Goal: Task Accomplishment & Management: Manage account settings

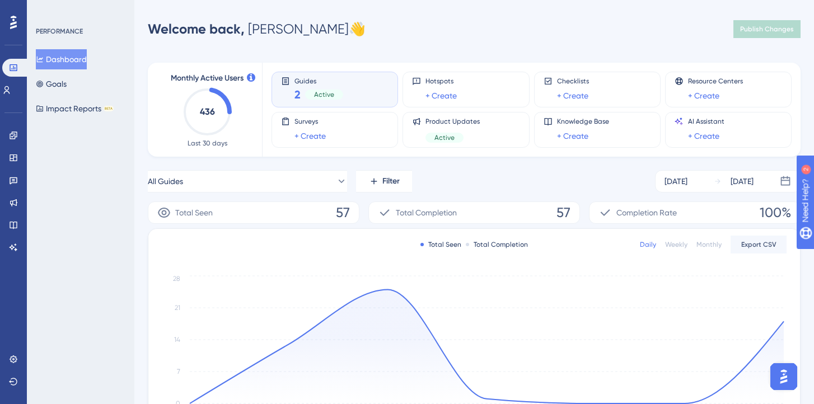
click at [351, 88] on div "Guides 2 Active" at bounding box center [334, 90] width 107 height 26
click at [67, 83] on button "Goals" at bounding box center [51, 84] width 31 height 20
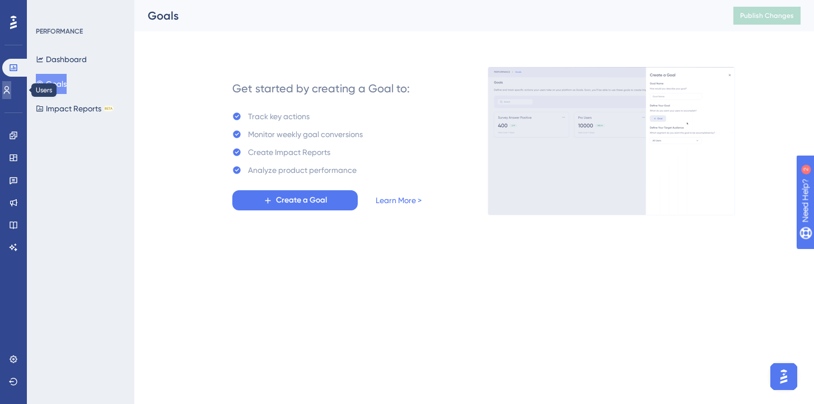
click at [11, 90] on icon at bounding box center [6, 90] width 9 height 9
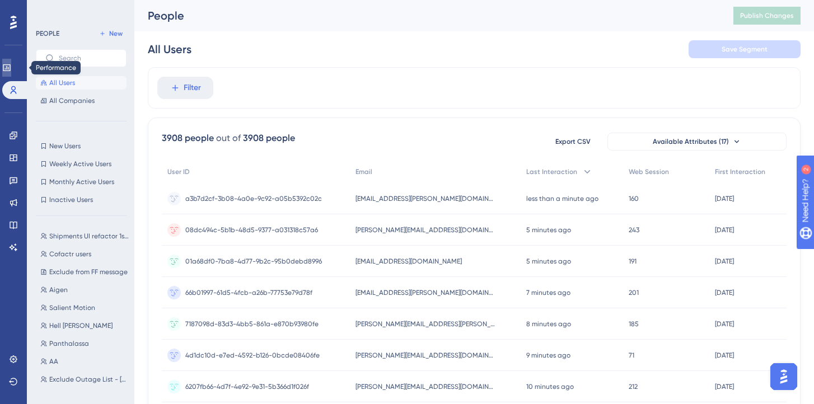
click at [11, 62] on link at bounding box center [6, 68] width 9 height 18
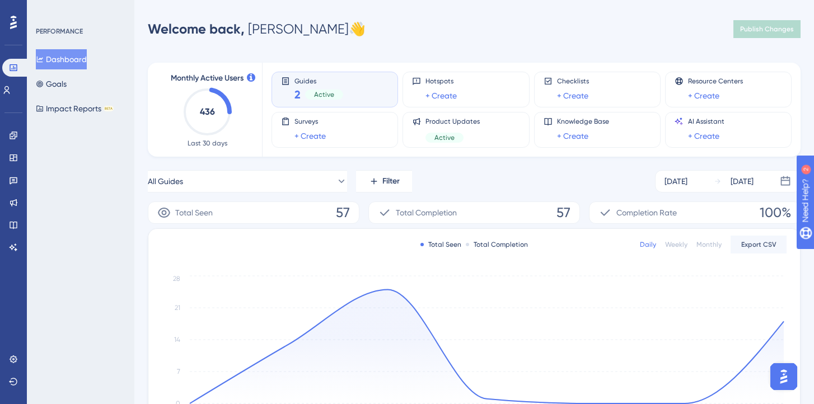
click at [222, 95] on circle at bounding box center [207, 112] width 45 height 45
click at [349, 93] on div "Guides 2 Active" at bounding box center [334, 90] width 107 height 26
click at [284, 77] on icon at bounding box center [285, 81] width 9 height 9
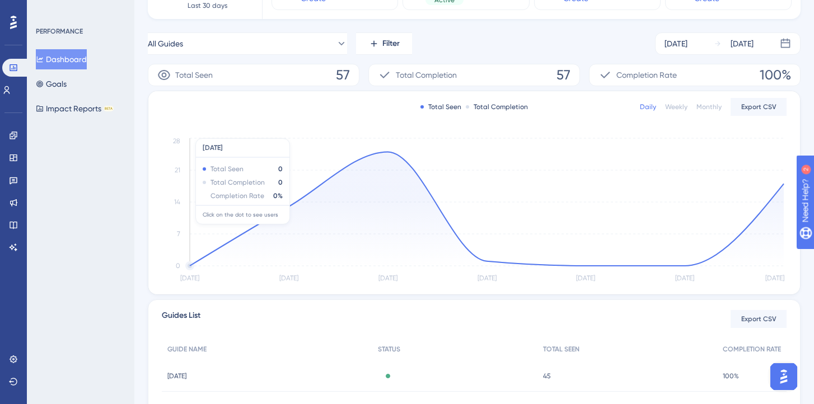
scroll to position [117, 0]
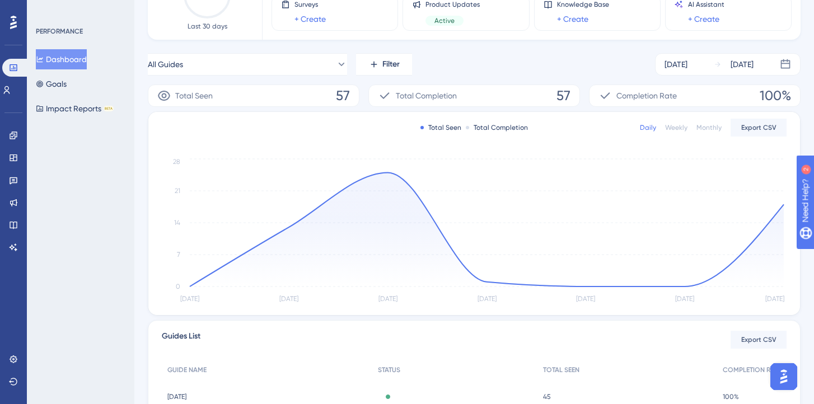
click at [63, 57] on button "Dashboard" at bounding box center [61, 59] width 51 height 20
click at [59, 31] on div "PERFORMANCE" at bounding box center [59, 31] width 47 height 9
click at [13, 131] on icon at bounding box center [13, 135] width 9 height 9
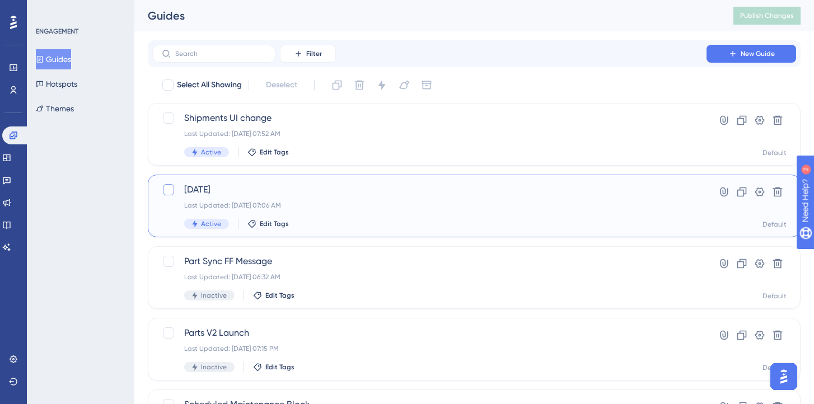
click at [169, 187] on div at bounding box center [168, 189] width 11 height 11
click at [173, 194] on div at bounding box center [168, 189] width 13 height 13
checkbox input "false"
click at [267, 198] on div "[DATE] Last Updated: [DATE] 07:06 AM Active Edit Tags" at bounding box center [429, 206] width 490 height 46
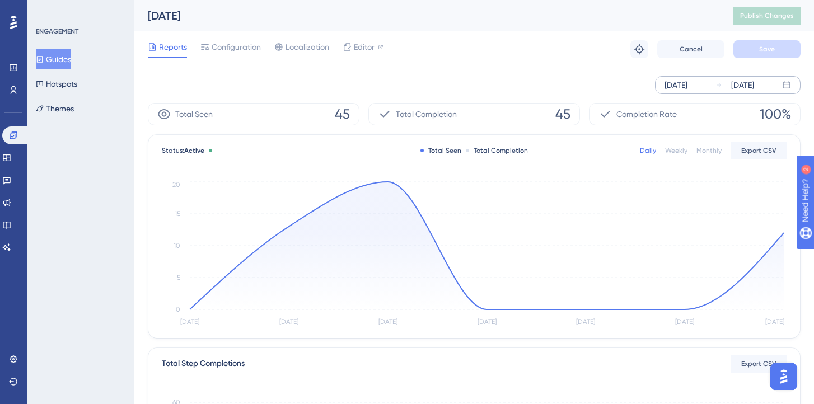
click at [778, 90] on div "[DATE] [DATE]" at bounding box center [727, 85] width 145 height 18
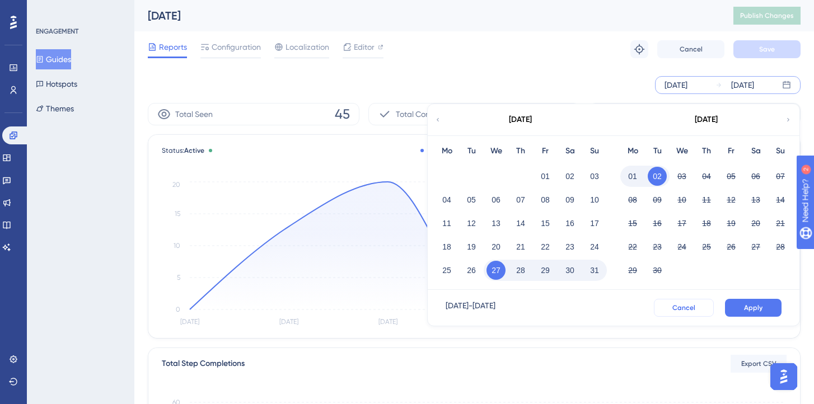
click at [692, 306] on span "Cancel" at bounding box center [683, 307] width 23 height 9
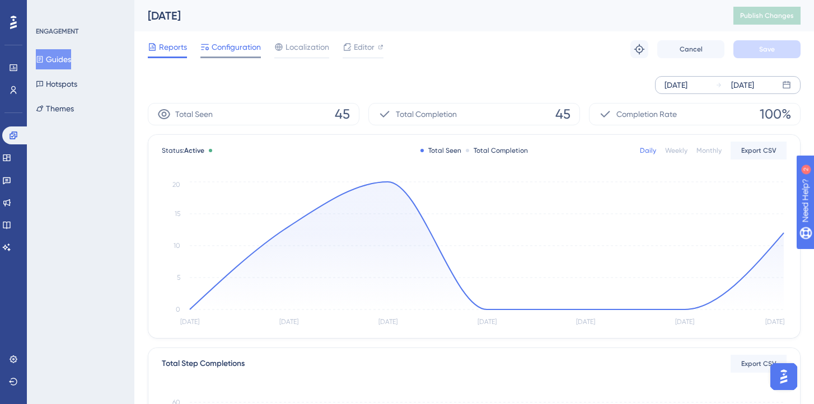
click at [239, 48] on span "Configuration" at bounding box center [236, 46] width 49 height 13
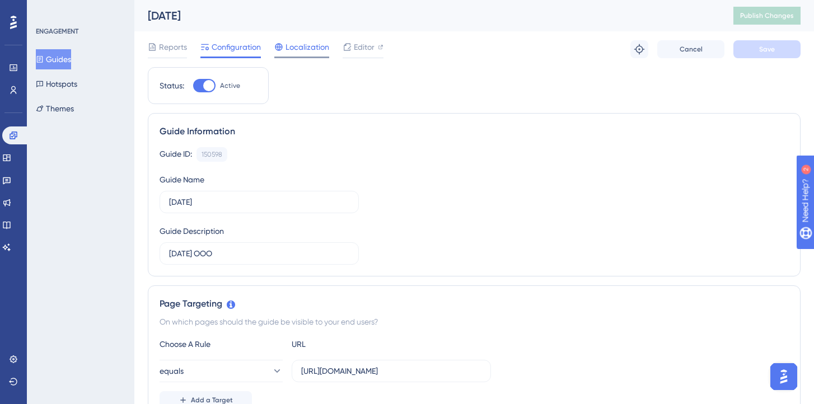
click at [289, 57] on div at bounding box center [301, 58] width 55 height 2
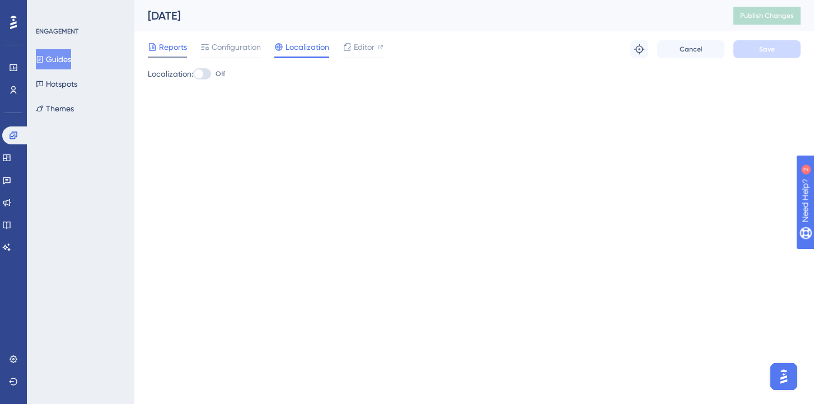
click at [162, 48] on span "Reports" at bounding box center [173, 46] width 28 height 13
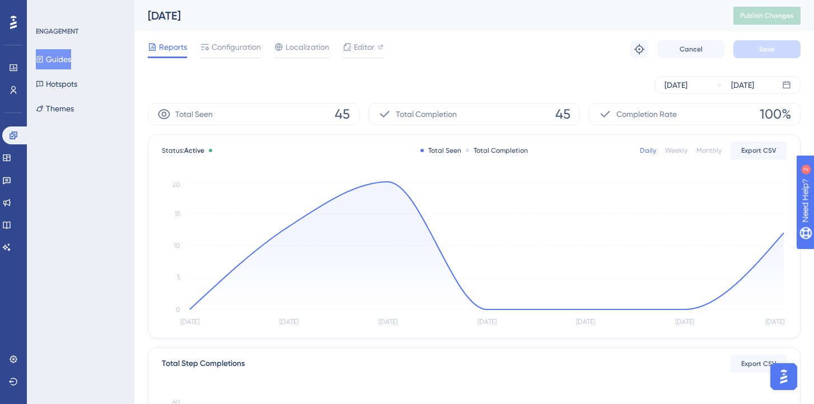
click at [170, 16] on div "[DATE]" at bounding box center [426, 16] width 557 height 16
click at [224, 46] on span "Configuration" at bounding box center [236, 46] width 49 height 13
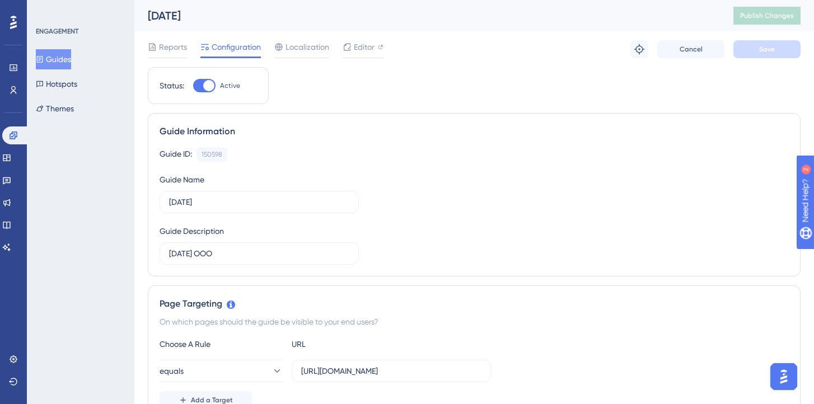
click at [208, 93] on div "Status: Active" at bounding box center [208, 85] width 121 height 37
click at [208, 87] on div at bounding box center [208, 85] width 11 height 11
click at [193, 86] on input "Active" at bounding box center [193, 86] width 1 height 1
checkbox input "false"
click at [771, 48] on span "Save" at bounding box center [767, 49] width 16 height 9
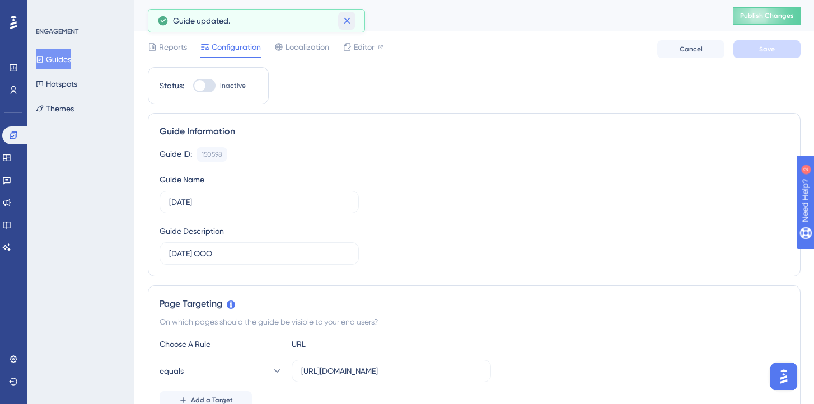
click at [346, 20] on icon at bounding box center [346, 20] width 11 height 11
click at [176, 38] on div "Reports Configuration Localization Editor Cancel Save" at bounding box center [474, 49] width 652 height 36
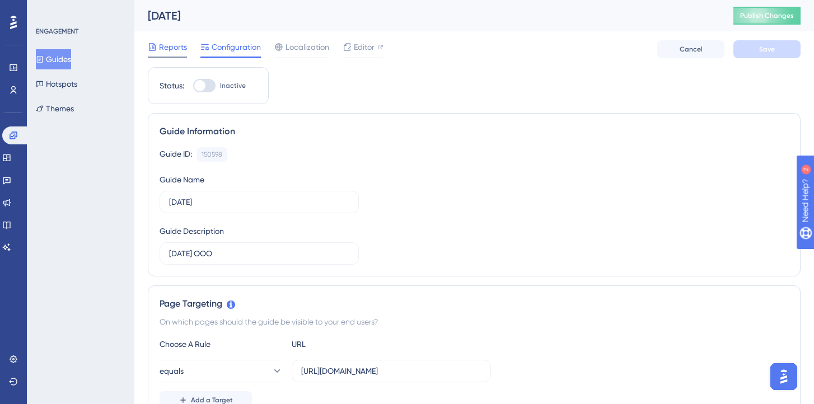
click at [163, 51] on span "Reports" at bounding box center [173, 46] width 28 height 13
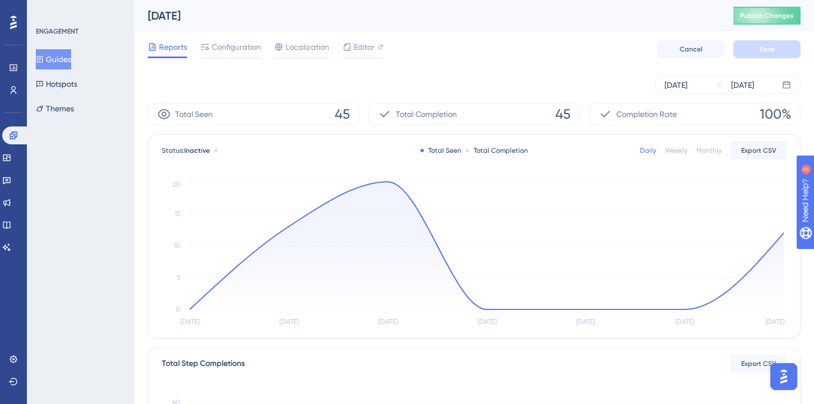
click at [10, 18] on icon at bounding box center [13, 22] width 7 height 15
